Goal: Task Accomplishment & Management: Use online tool/utility

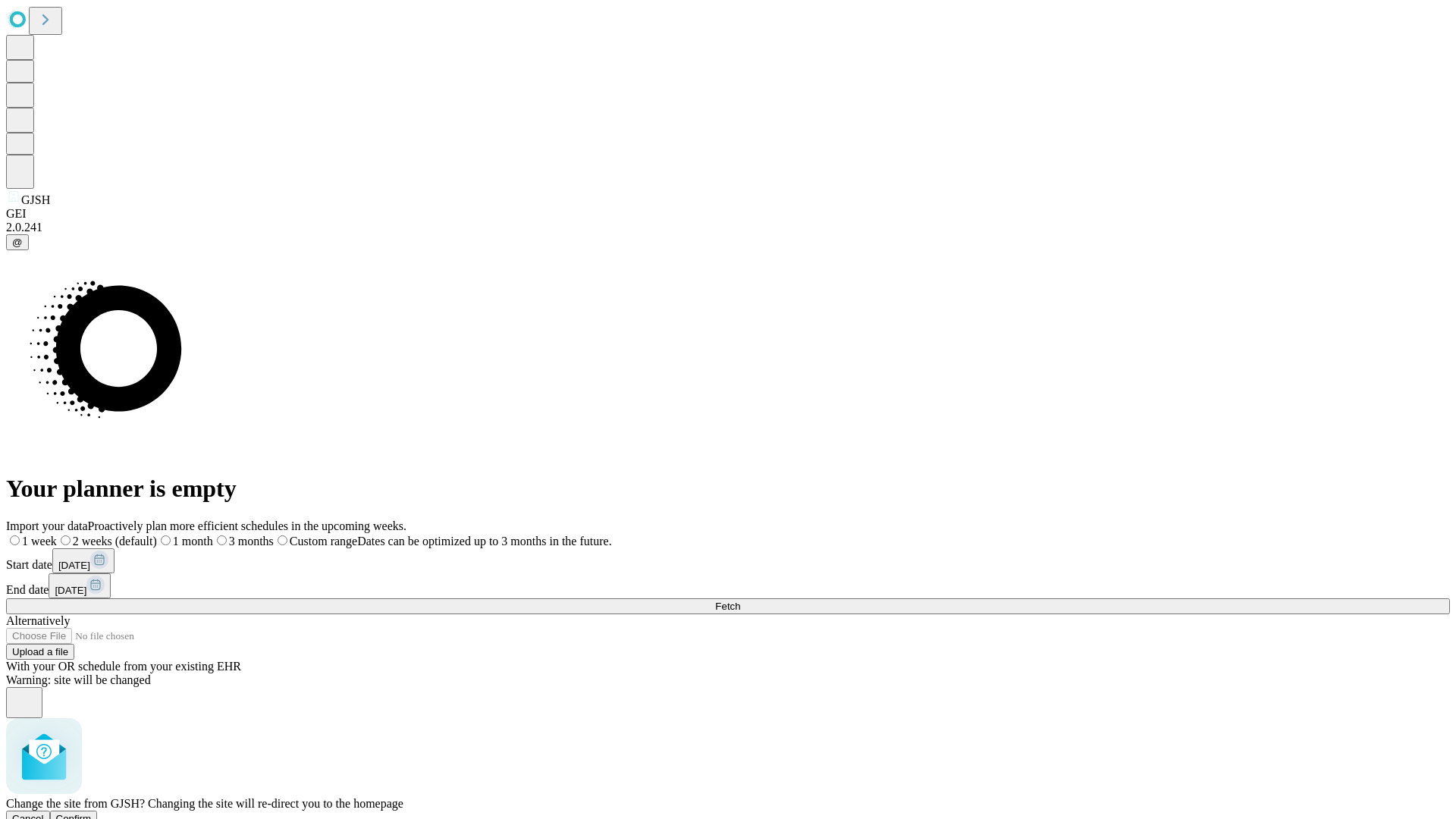
click at [92, 813] on span "Confirm" at bounding box center [74, 819] width 36 height 11
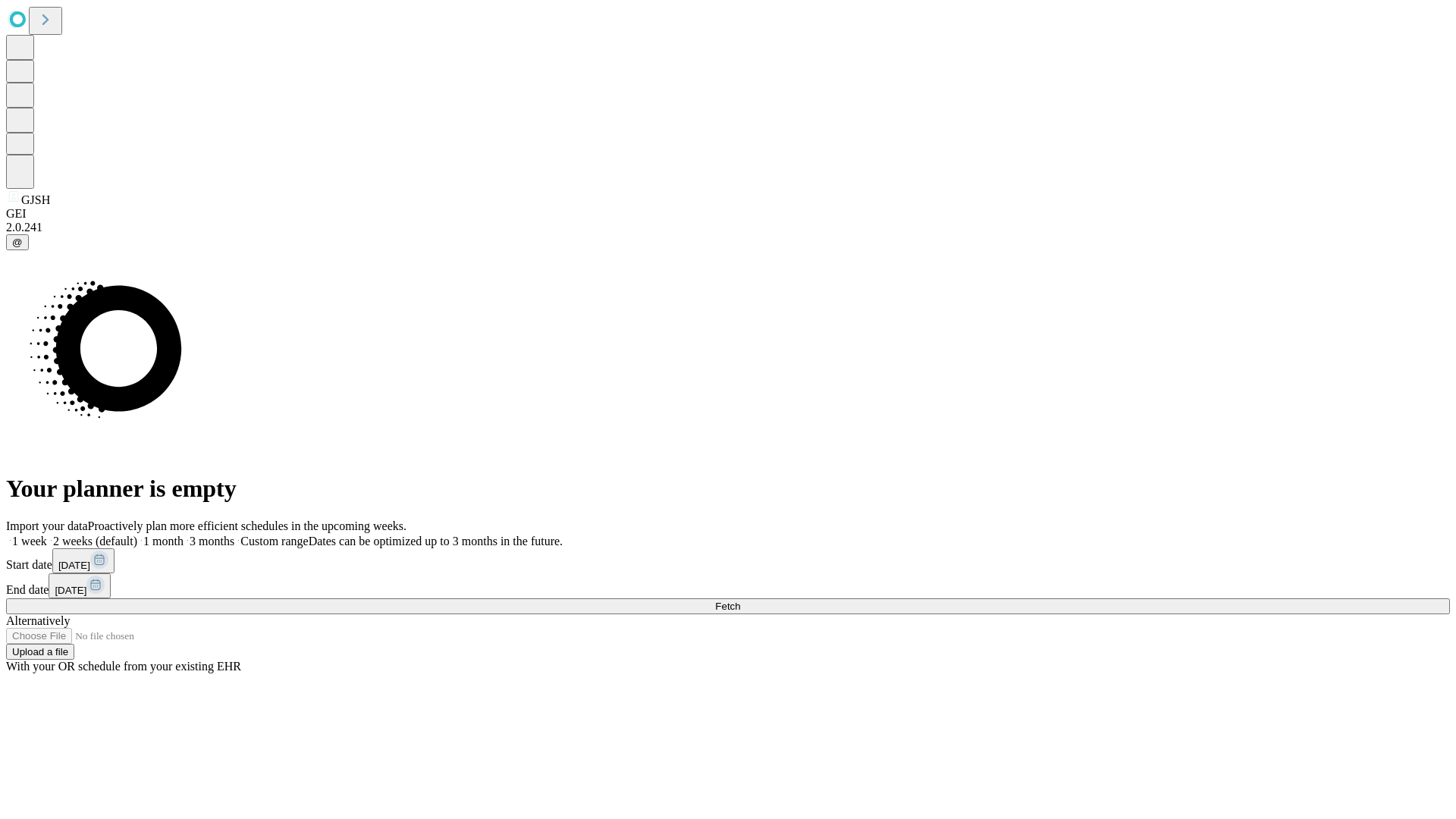
click at [137, 535] on label "2 weeks (default)" at bounding box center [92, 541] width 90 height 13
click at [740, 600] on span "Fetch" at bounding box center [727, 606] width 25 height 11
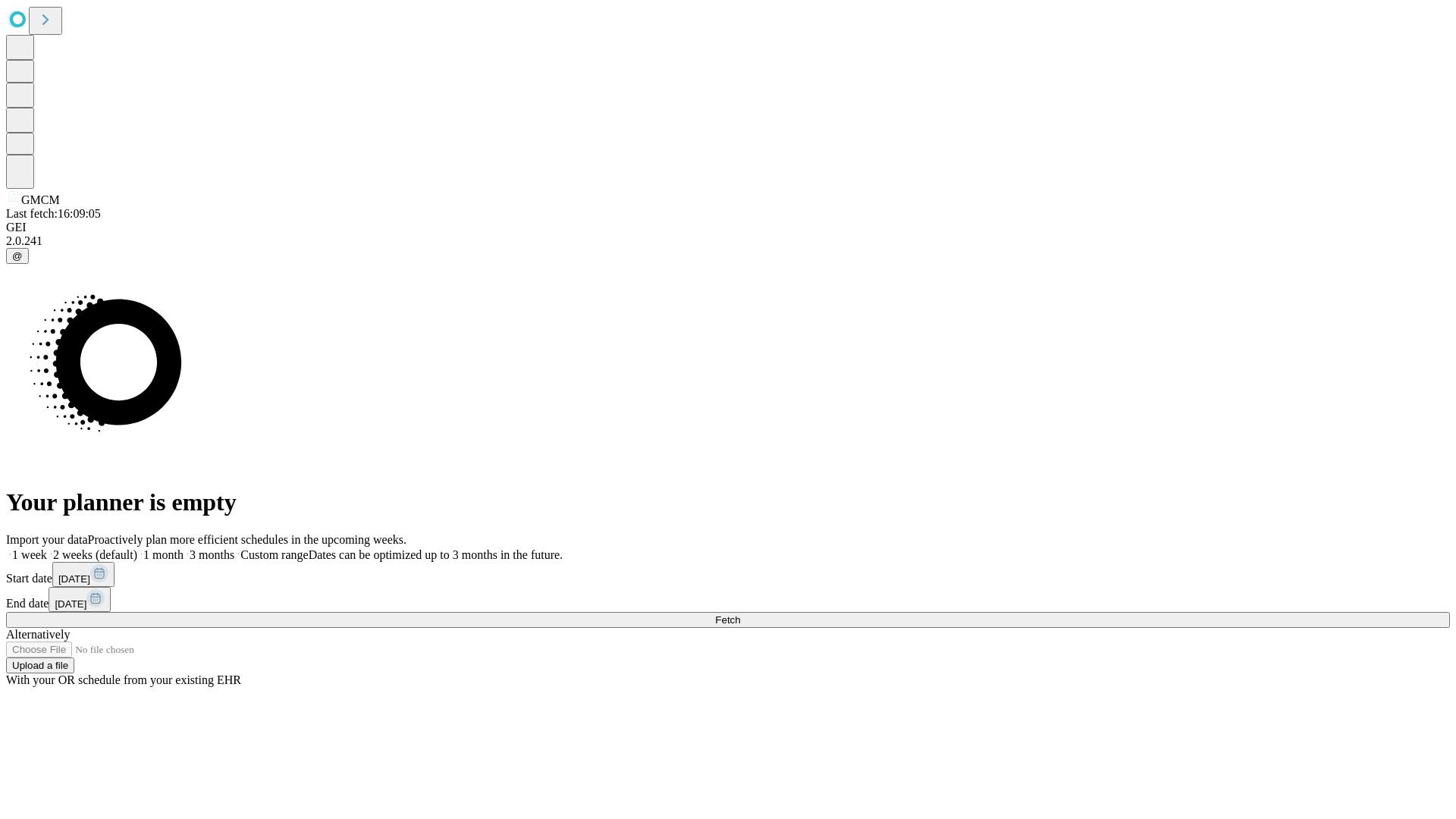
click at [137, 548] on label "2 weeks (default)" at bounding box center [92, 555] width 90 height 13
click at [740, 614] on span "Fetch" at bounding box center [727, 620] width 25 height 11
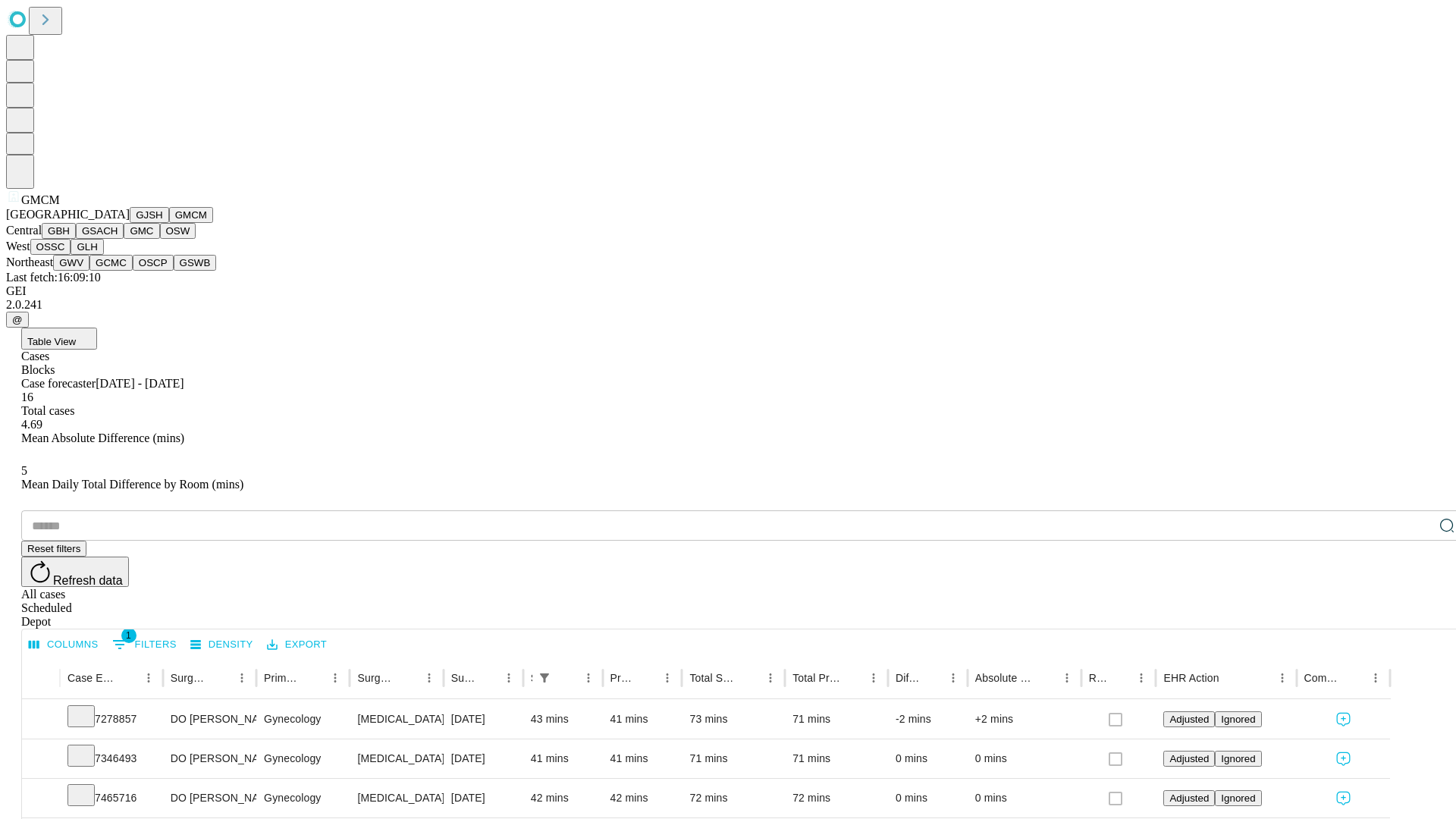
click at [76, 239] on button "GBH" at bounding box center [58, 231] width 34 height 16
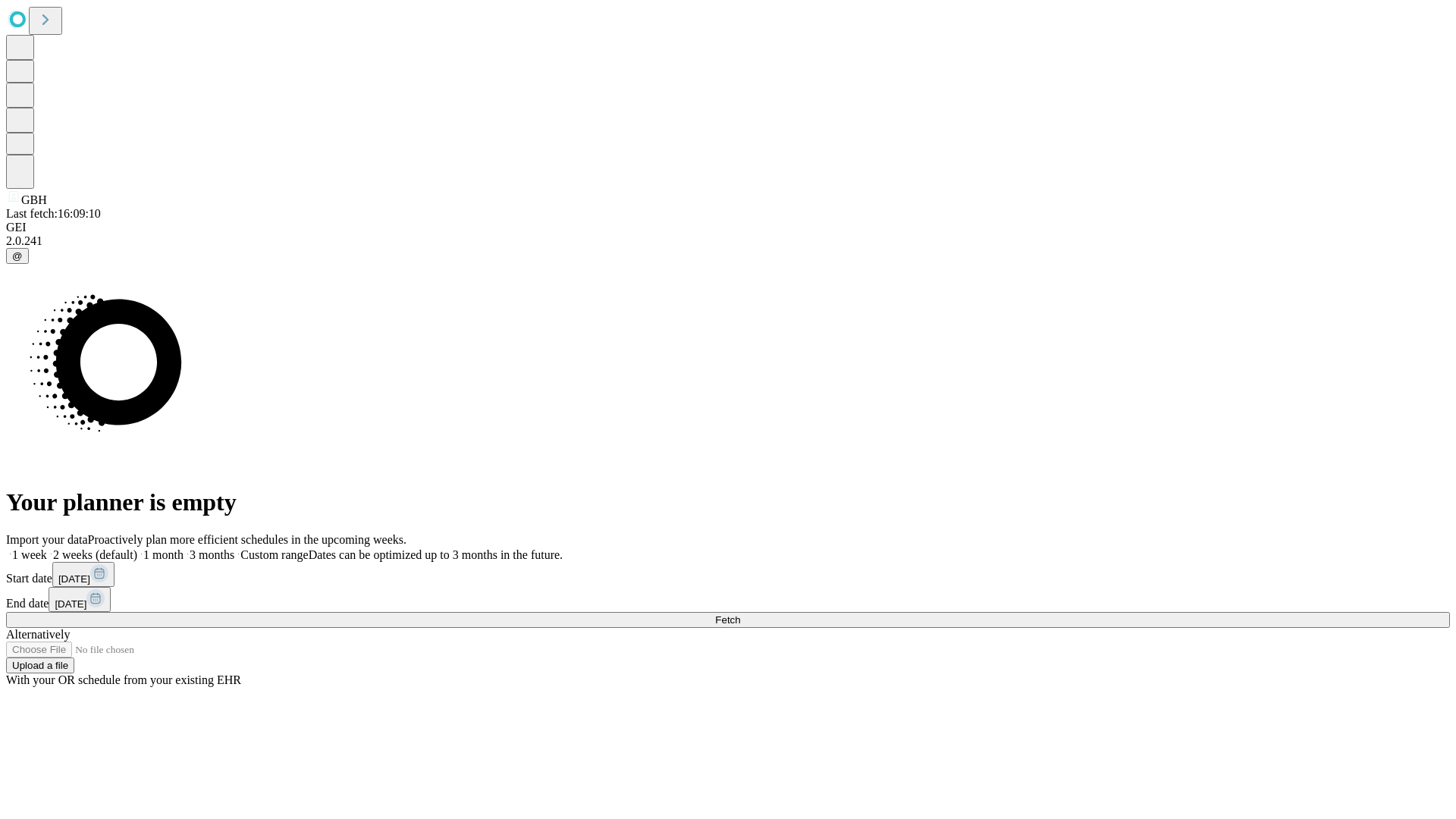
click at [137, 548] on label "2 weeks (default)" at bounding box center [92, 555] width 90 height 13
click at [740, 614] on span "Fetch" at bounding box center [727, 620] width 25 height 11
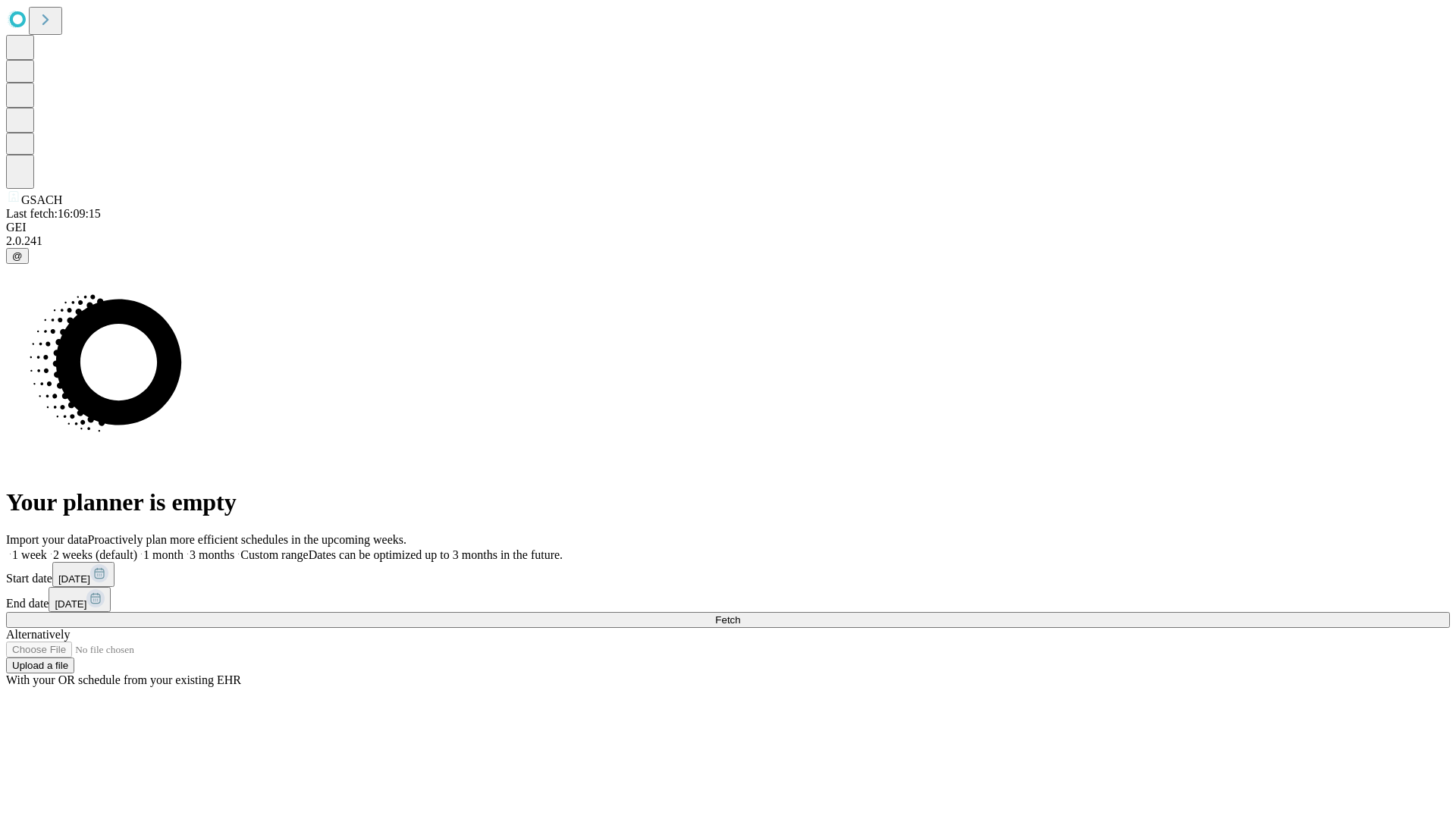
click at [137, 548] on label "2 weeks (default)" at bounding box center [92, 555] width 90 height 13
click at [740, 614] on span "Fetch" at bounding box center [727, 620] width 25 height 11
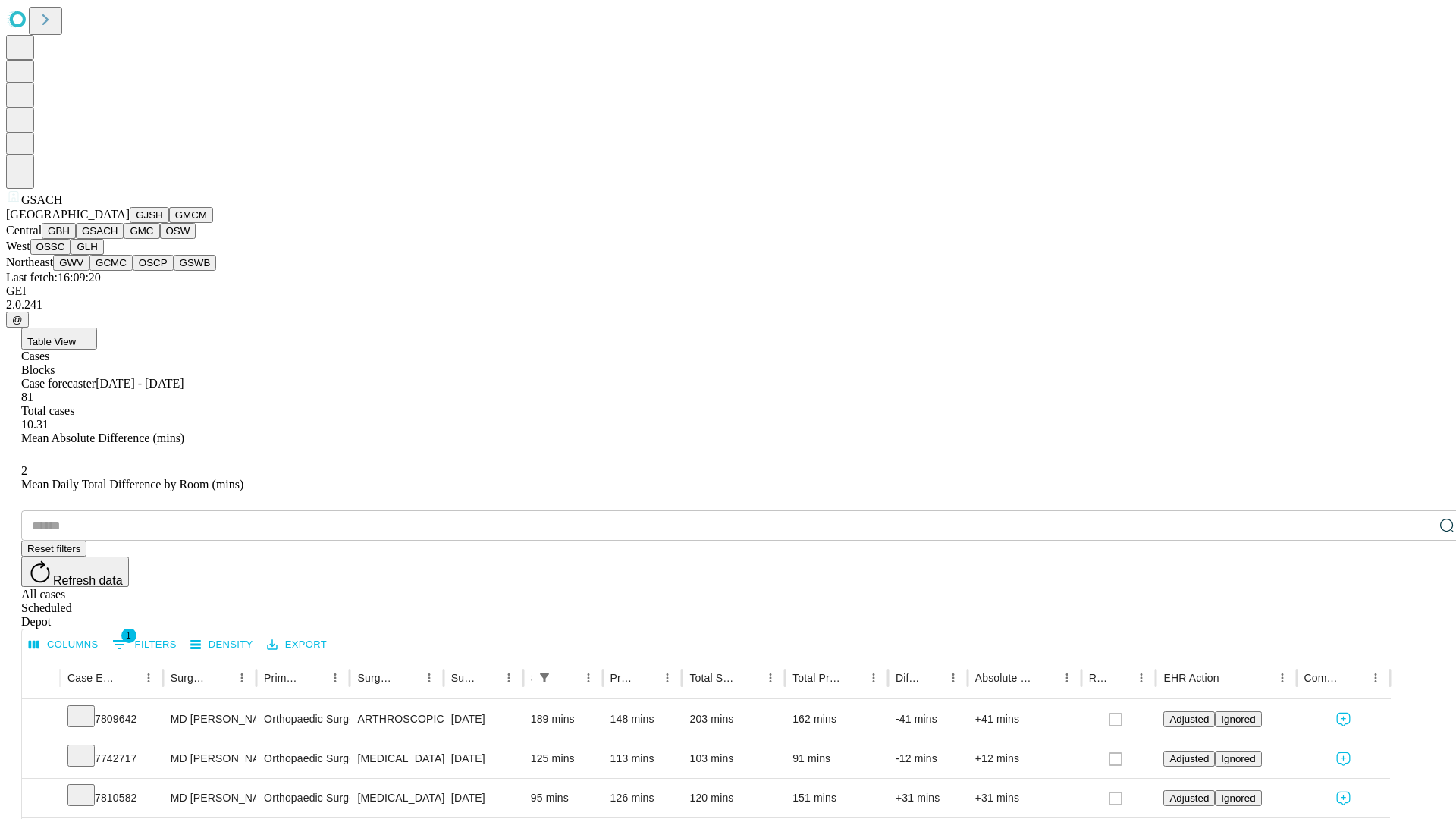
click at [123, 239] on button "GMC" at bounding box center [141, 231] width 36 height 16
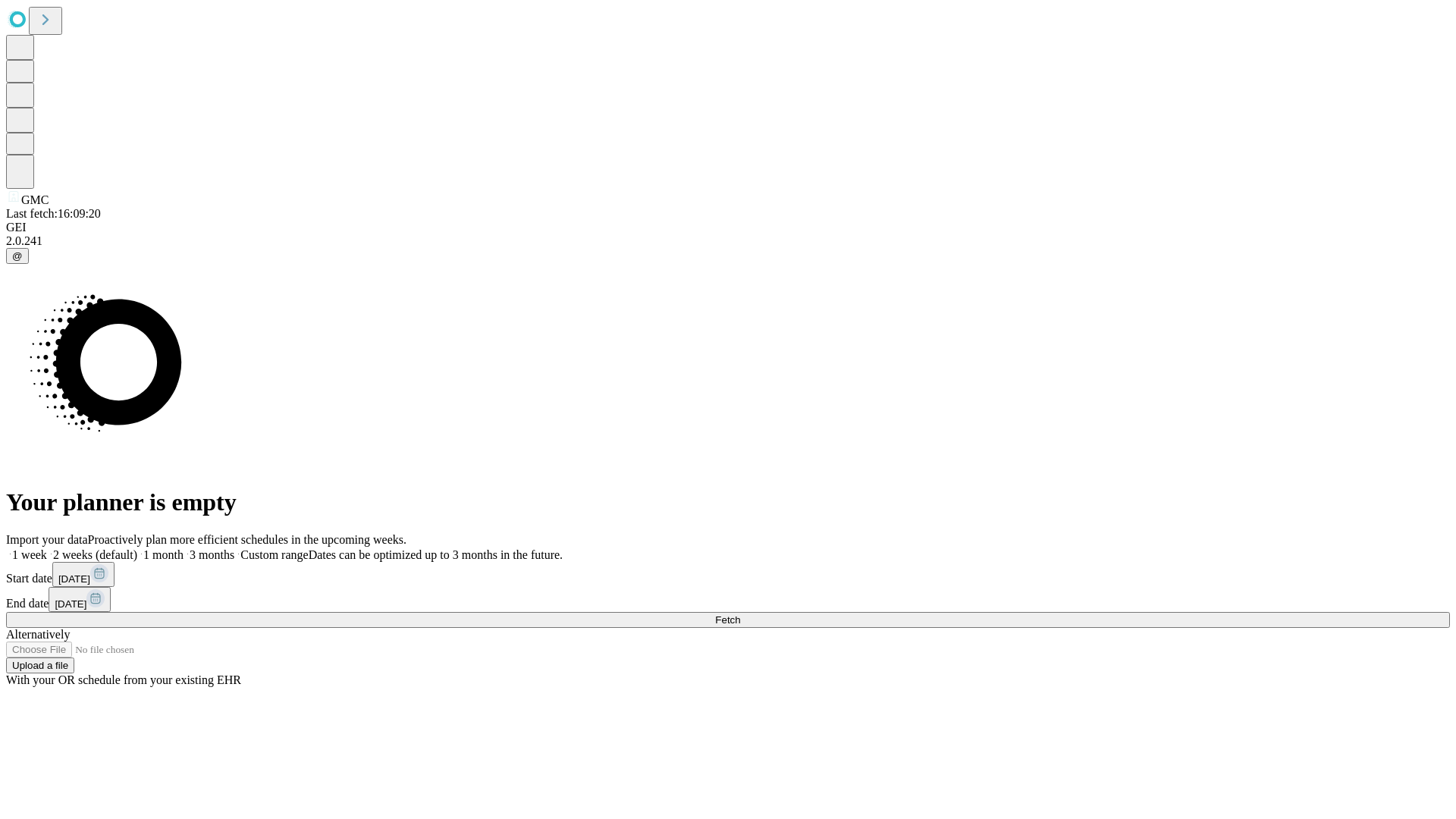
click at [137, 548] on label "2 weeks (default)" at bounding box center [92, 555] width 90 height 13
click at [740, 614] on span "Fetch" at bounding box center [727, 620] width 25 height 11
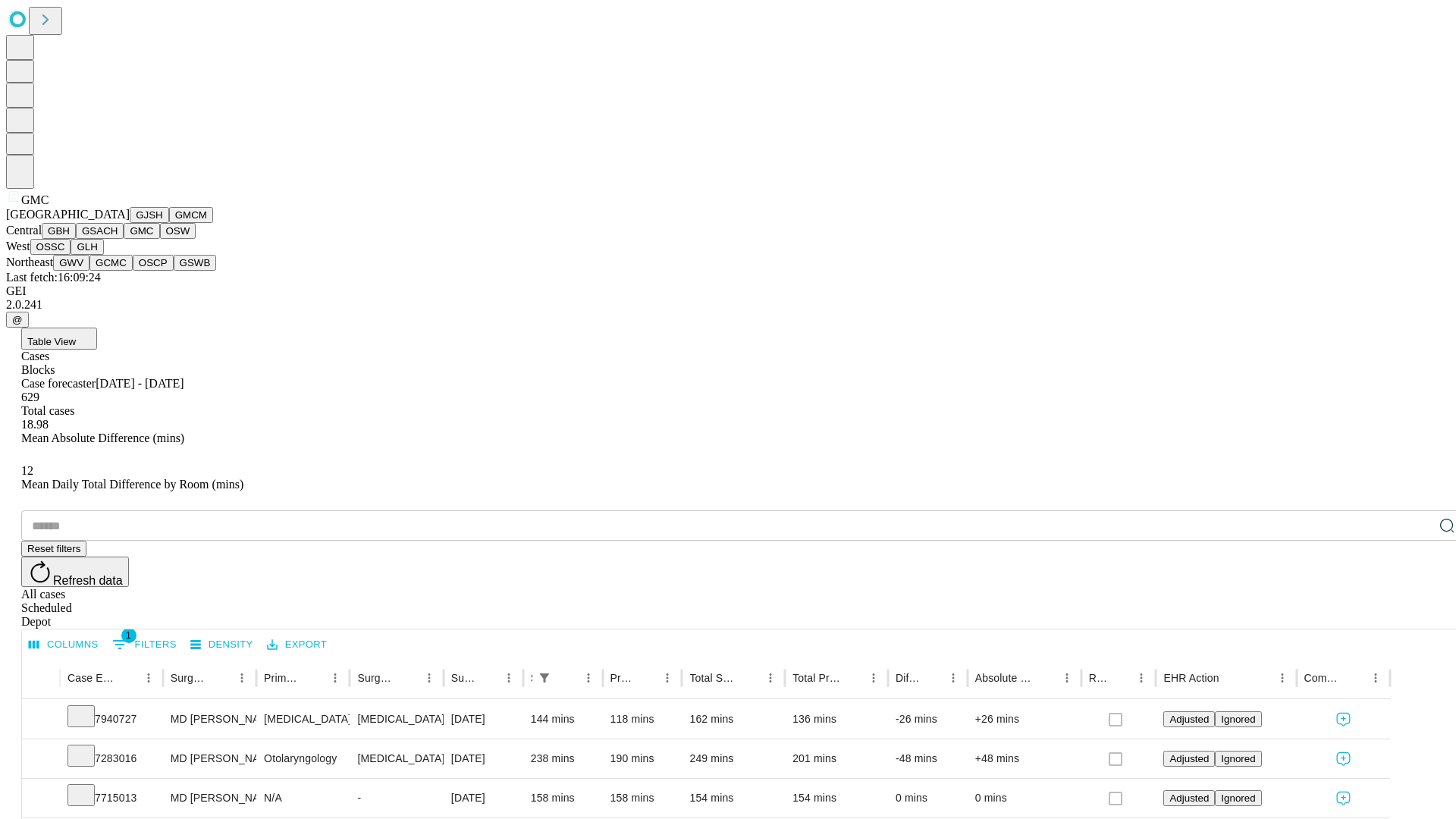
click at [160, 239] on button "OSW" at bounding box center [178, 231] width 36 height 16
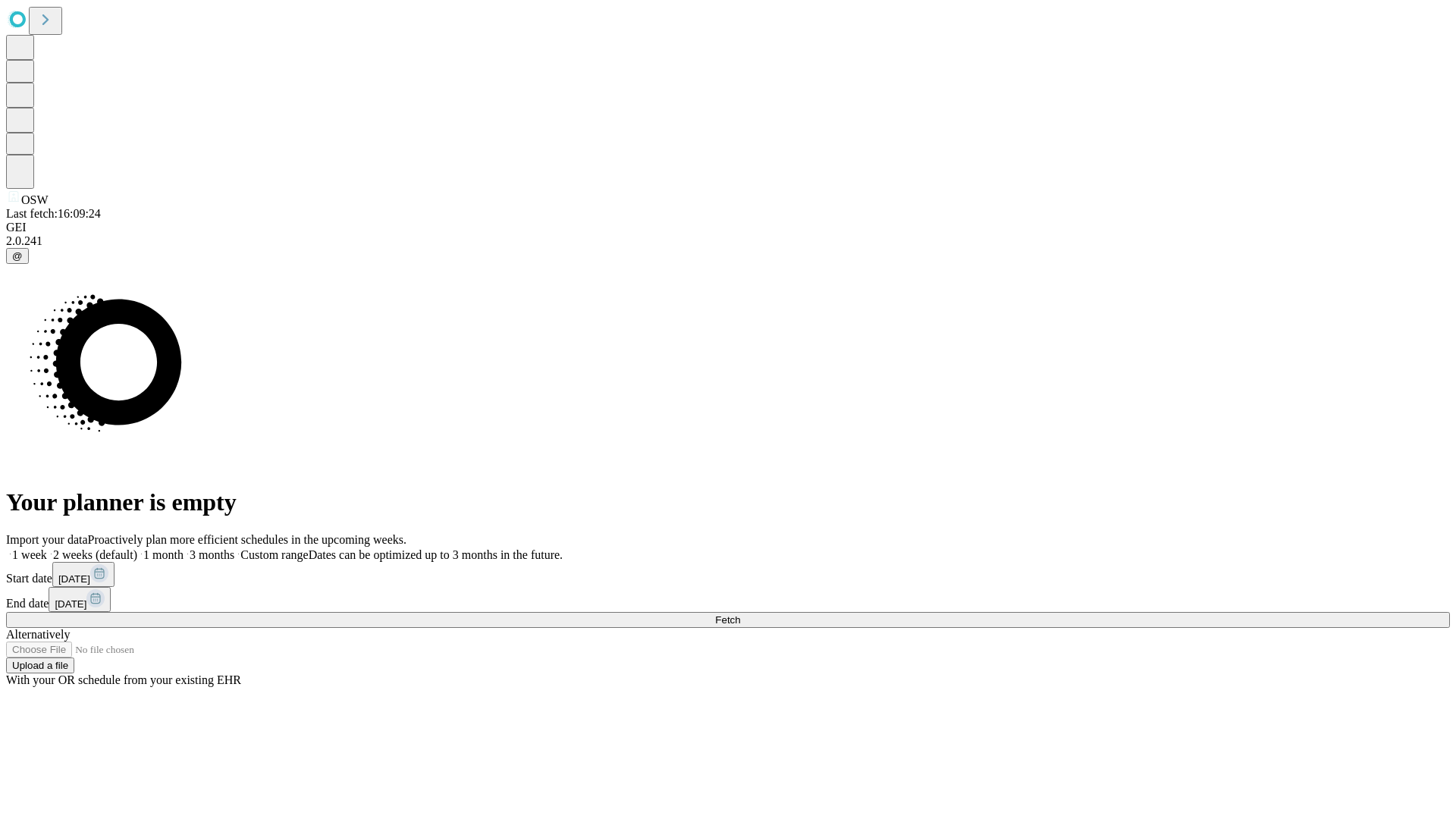
click at [137, 548] on label "2 weeks (default)" at bounding box center [92, 555] width 90 height 13
click at [740, 614] on span "Fetch" at bounding box center [727, 620] width 25 height 11
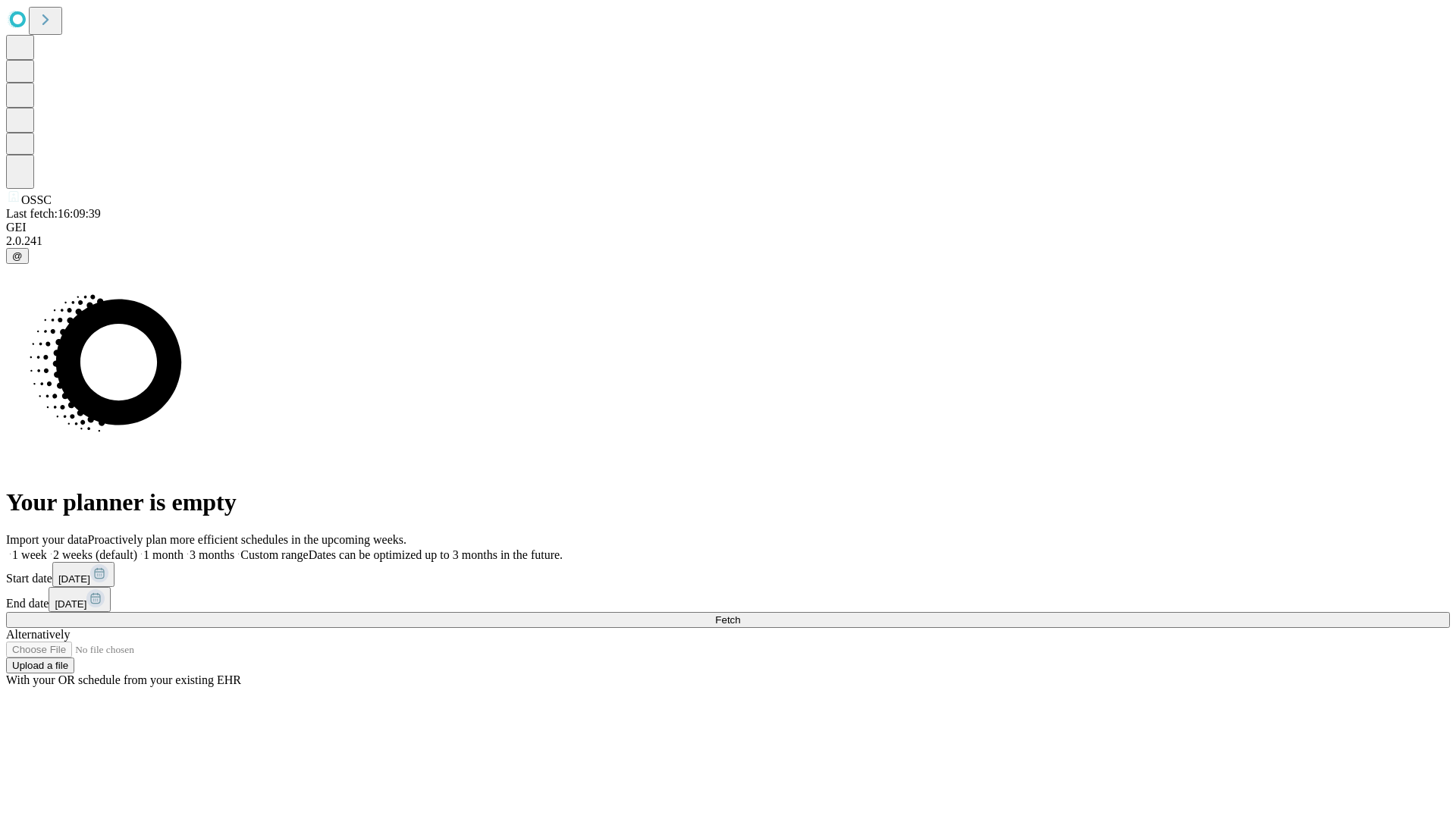
click at [137, 548] on label "2 weeks (default)" at bounding box center [92, 555] width 90 height 13
click at [740, 614] on span "Fetch" at bounding box center [727, 620] width 25 height 11
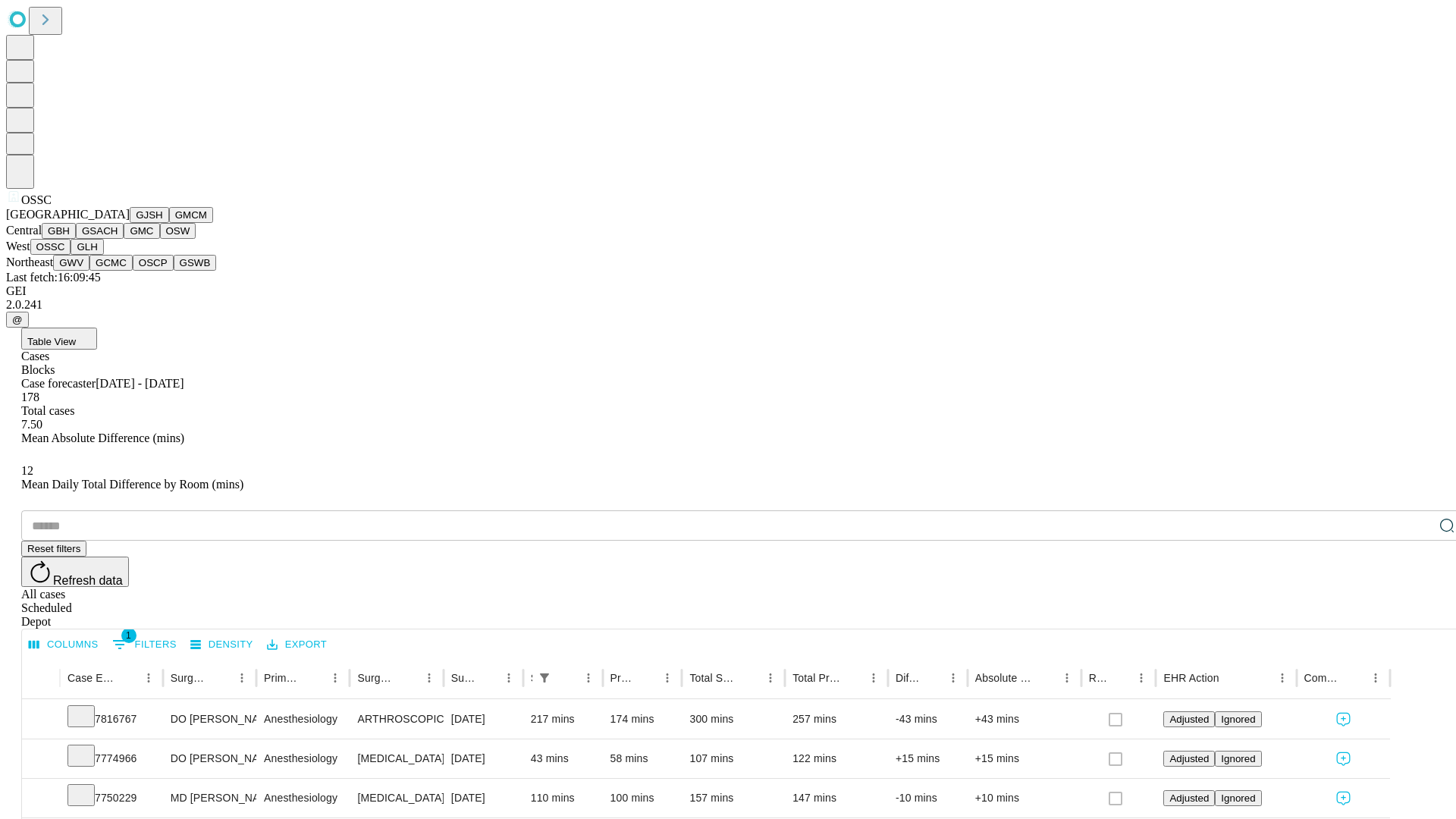
click at [103, 255] on button "GLH" at bounding box center [86, 247] width 33 height 16
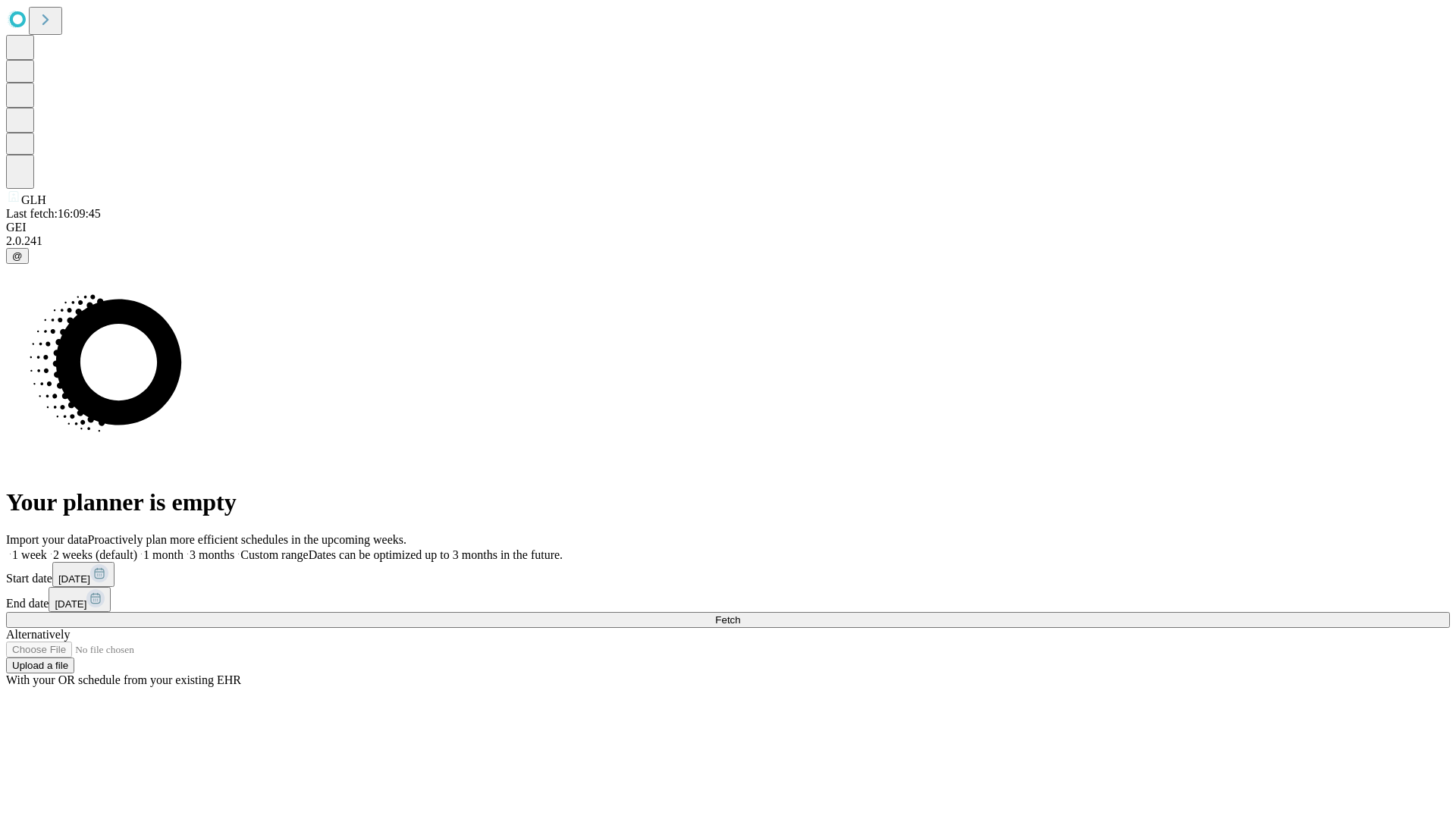
click at [137, 548] on label "2 weeks (default)" at bounding box center [92, 555] width 90 height 13
click at [740, 614] on span "Fetch" at bounding box center [727, 620] width 25 height 11
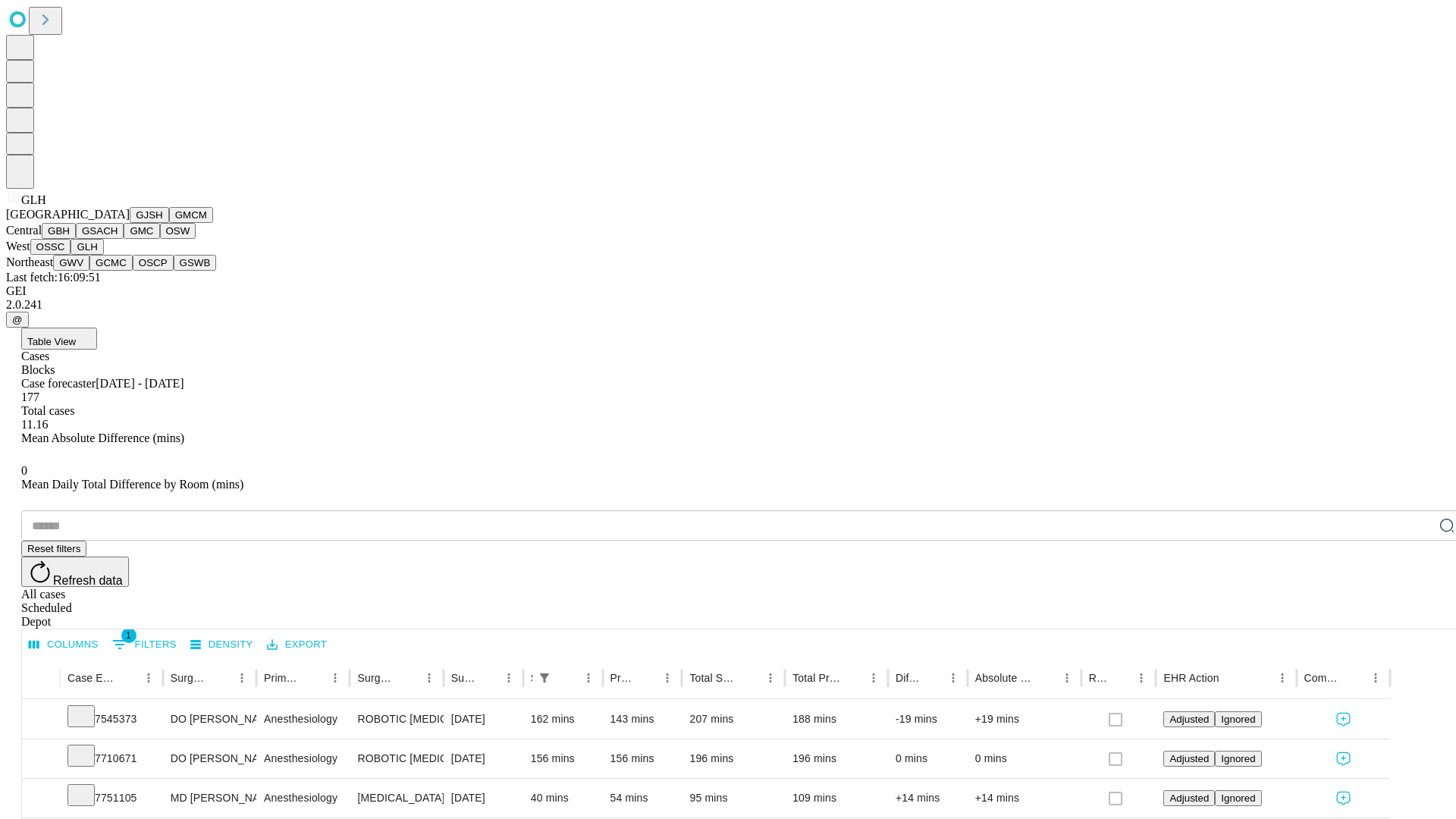
click at [90, 271] on button "GWV" at bounding box center [70, 263] width 36 height 16
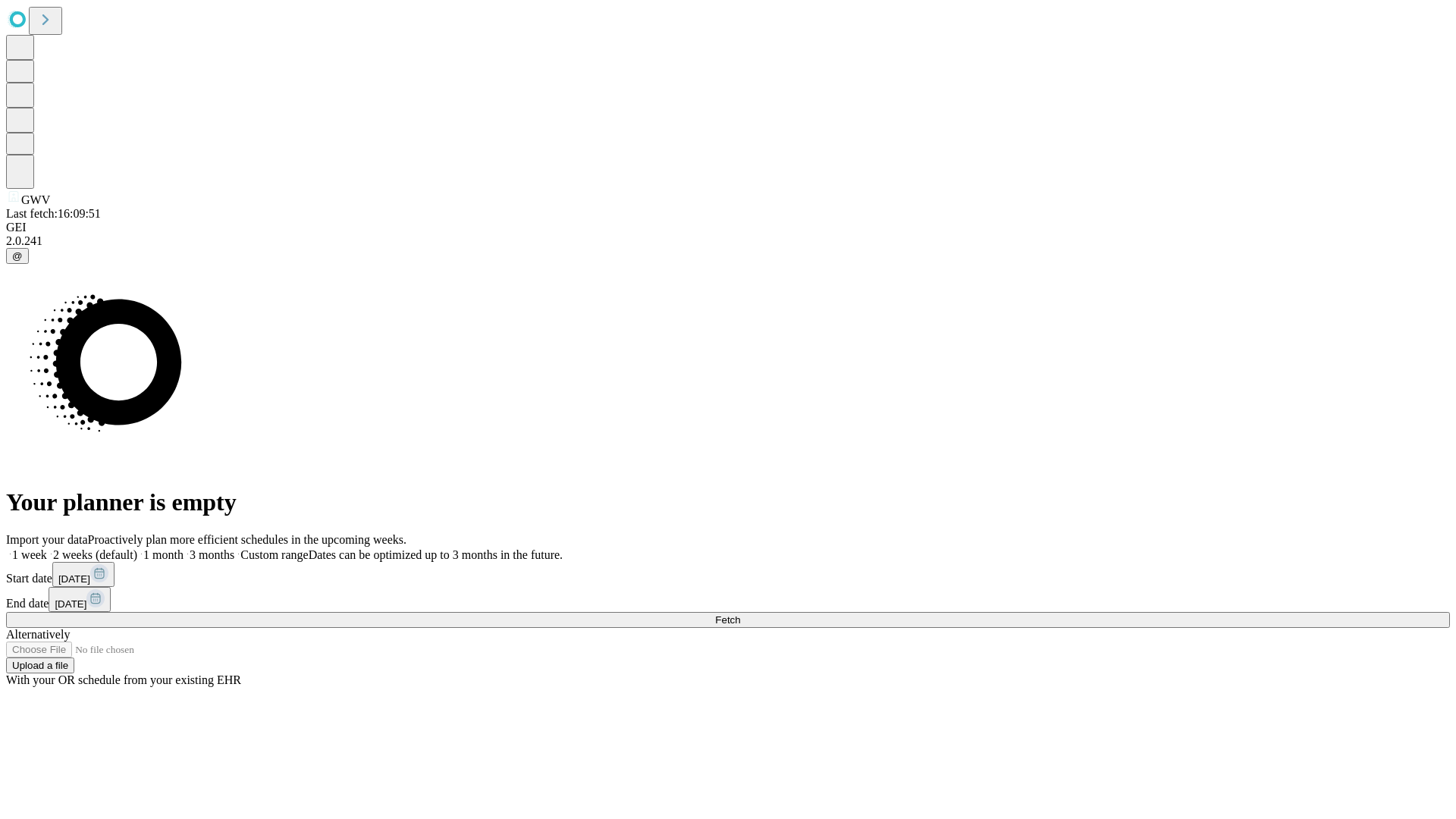
click at [137, 548] on label "2 weeks (default)" at bounding box center [92, 555] width 90 height 13
click at [740, 614] on span "Fetch" at bounding box center [727, 620] width 25 height 11
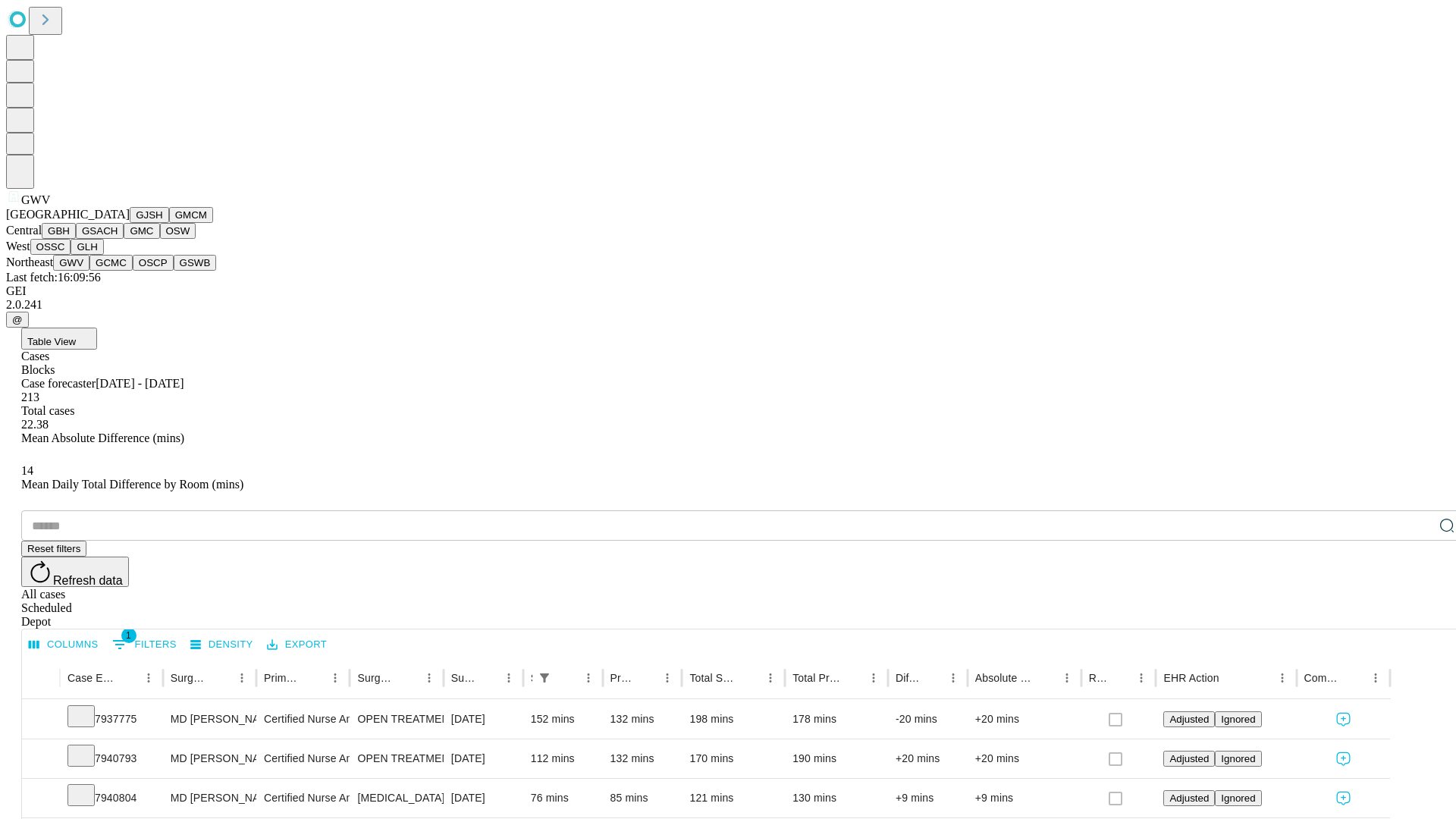
click at [118, 271] on button "GCMC" at bounding box center [111, 263] width 43 height 16
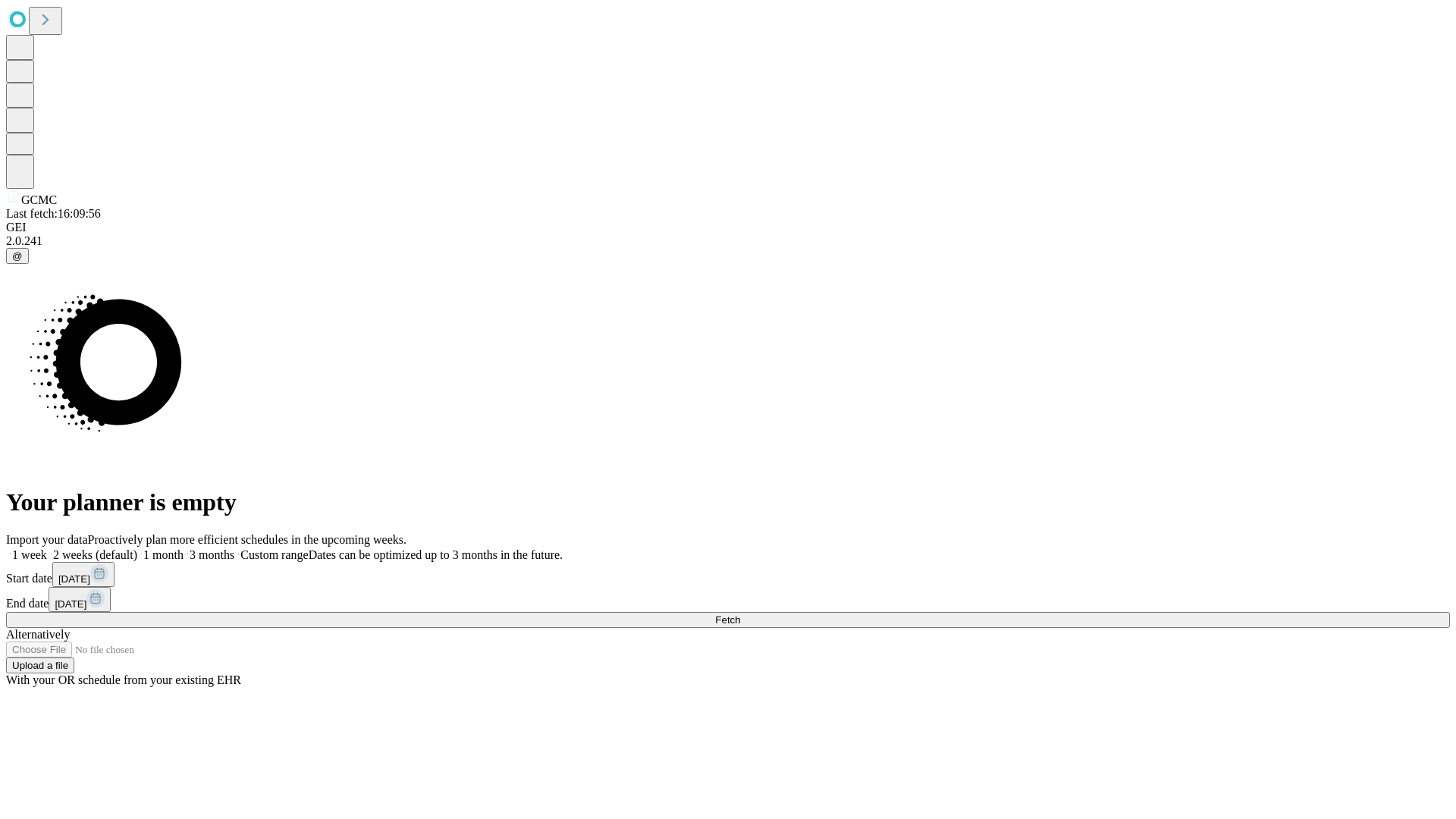
click at [137, 548] on label "2 weeks (default)" at bounding box center [92, 555] width 90 height 13
click at [740, 614] on span "Fetch" at bounding box center [727, 620] width 25 height 11
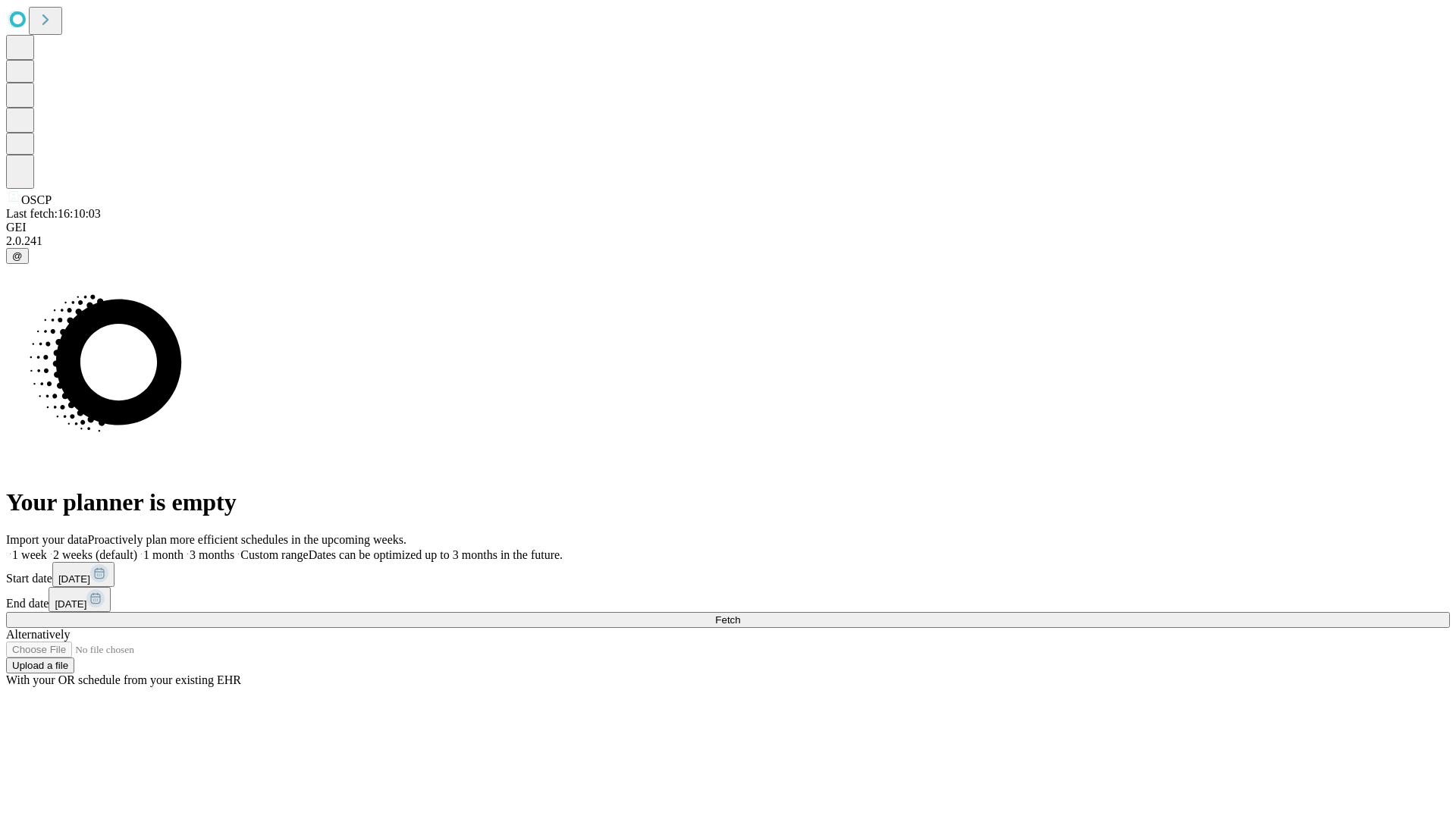
click at [137, 548] on label "2 weeks (default)" at bounding box center [92, 555] width 90 height 13
click at [740, 614] on span "Fetch" at bounding box center [727, 620] width 25 height 11
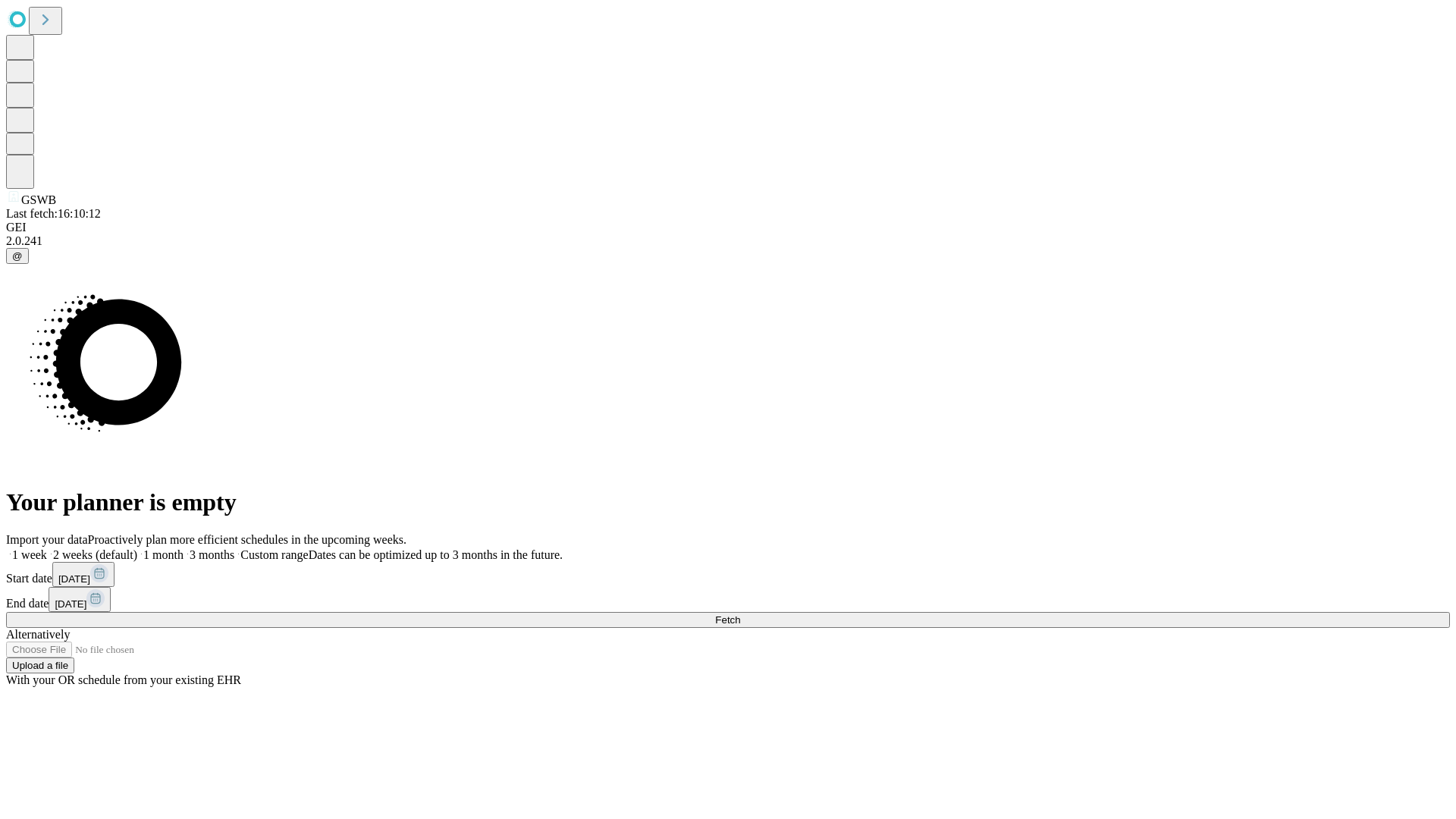
click at [137, 548] on label "2 weeks (default)" at bounding box center [92, 555] width 90 height 13
click at [740, 614] on span "Fetch" at bounding box center [727, 620] width 25 height 11
